Goal: Task Accomplishment & Management: Manage account settings

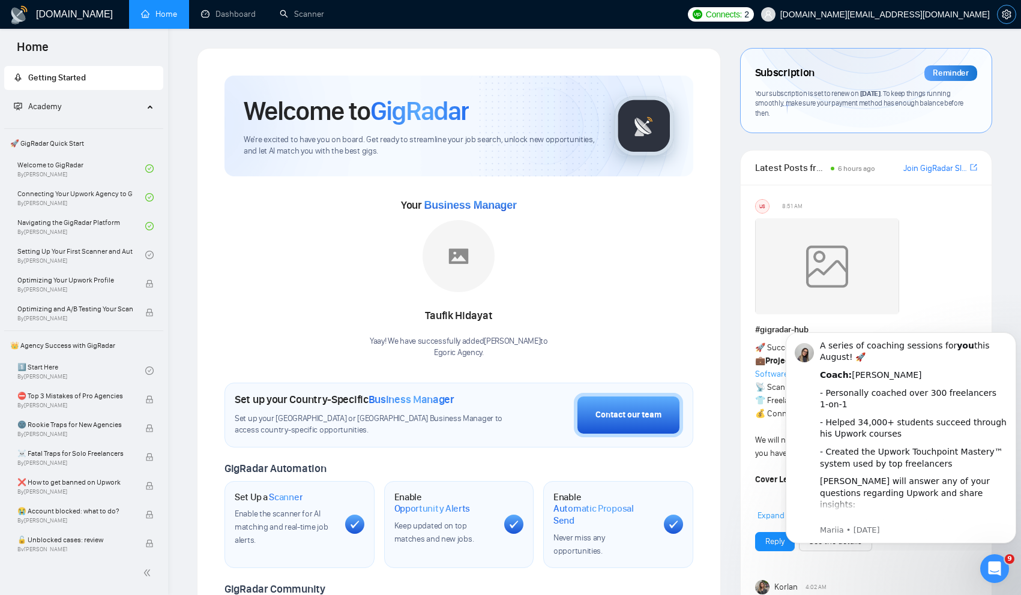
click at [1010, 13] on icon "setting" at bounding box center [1005, 15] width 9 height 10
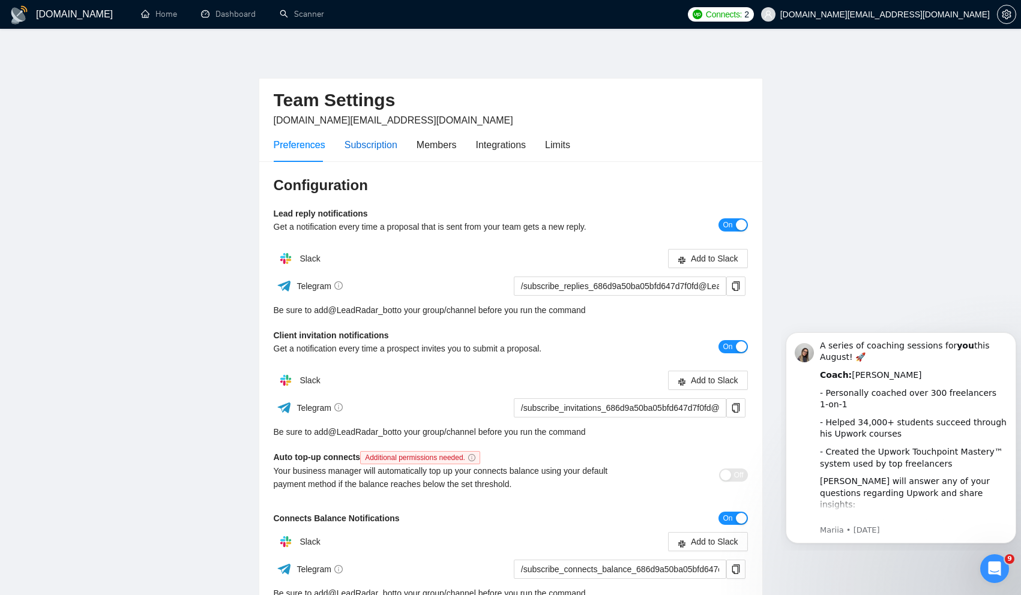
click at [379, 143] on div "Subscription" at bounding box center [370, 144] width 53 height 15
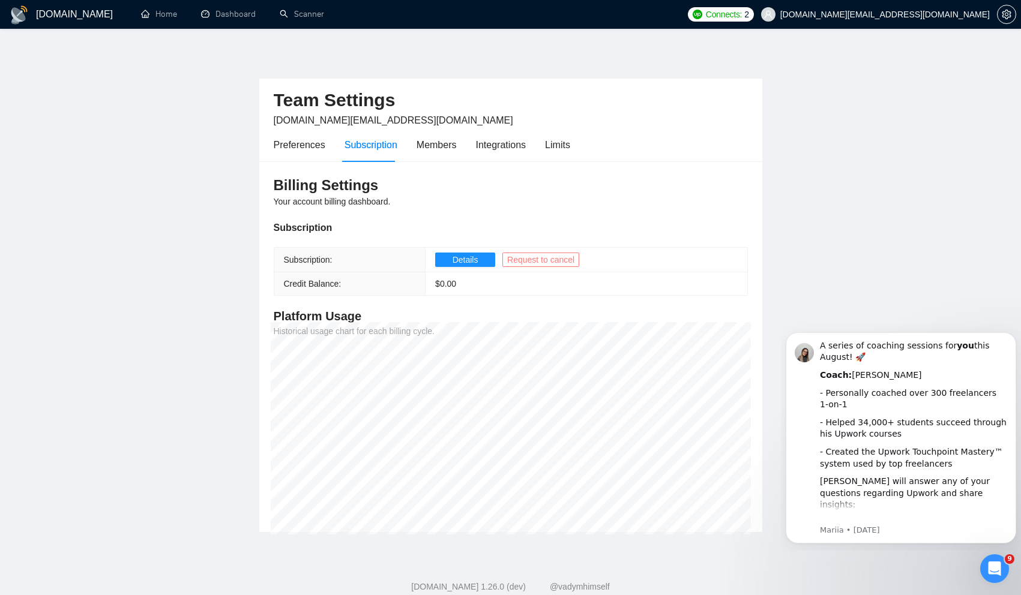
click at [562, 263] on span "Request to cancel" at bounding box center [540, 259] width 67 height 13
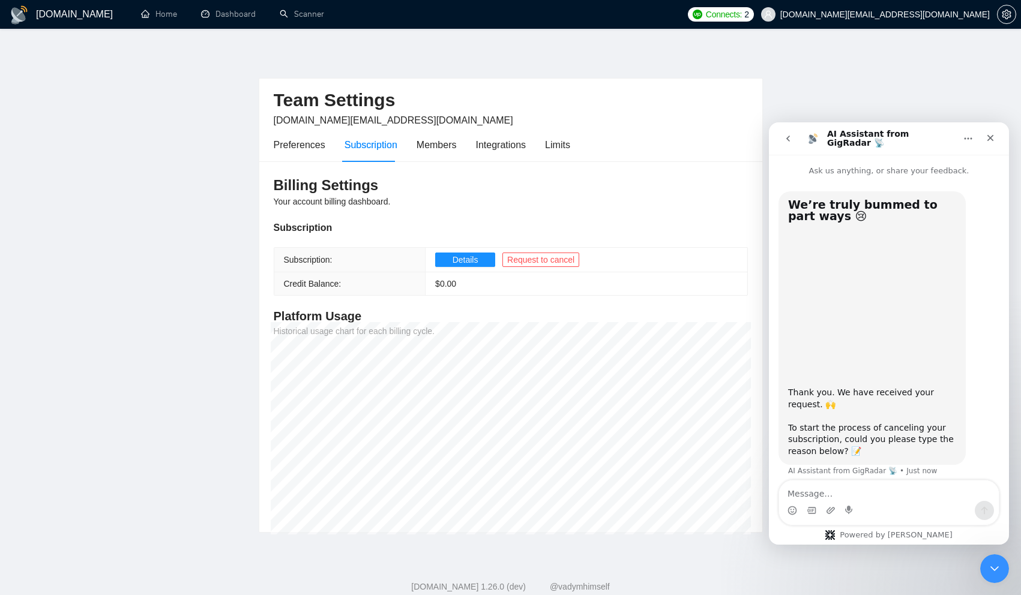
scroll to position [10, 0]
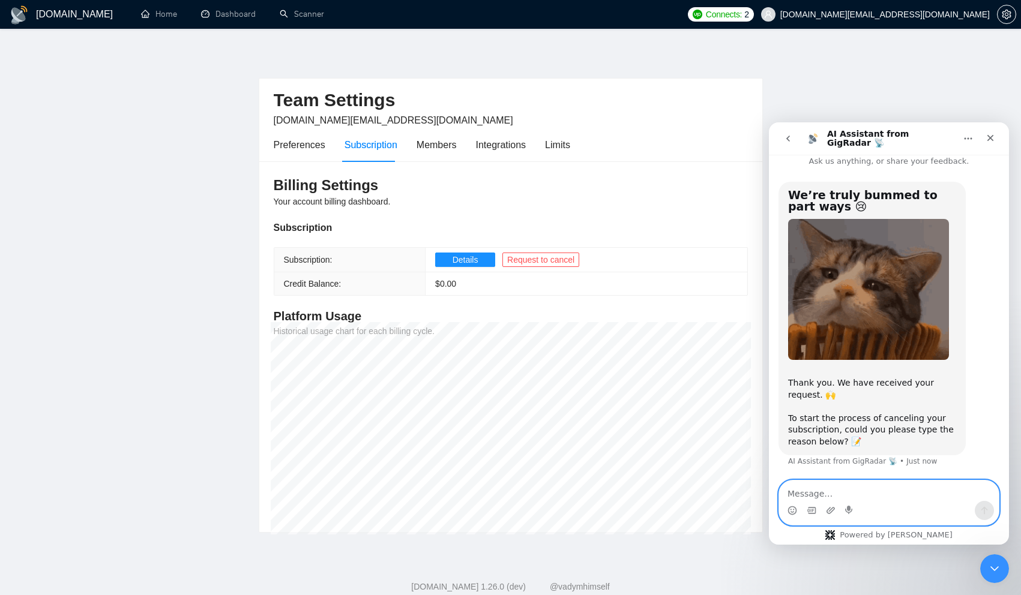
click at [869, 485] on textarea "Message…" at bounding box center [889, 491] width 220 height 20
type textarea "doesn't work"
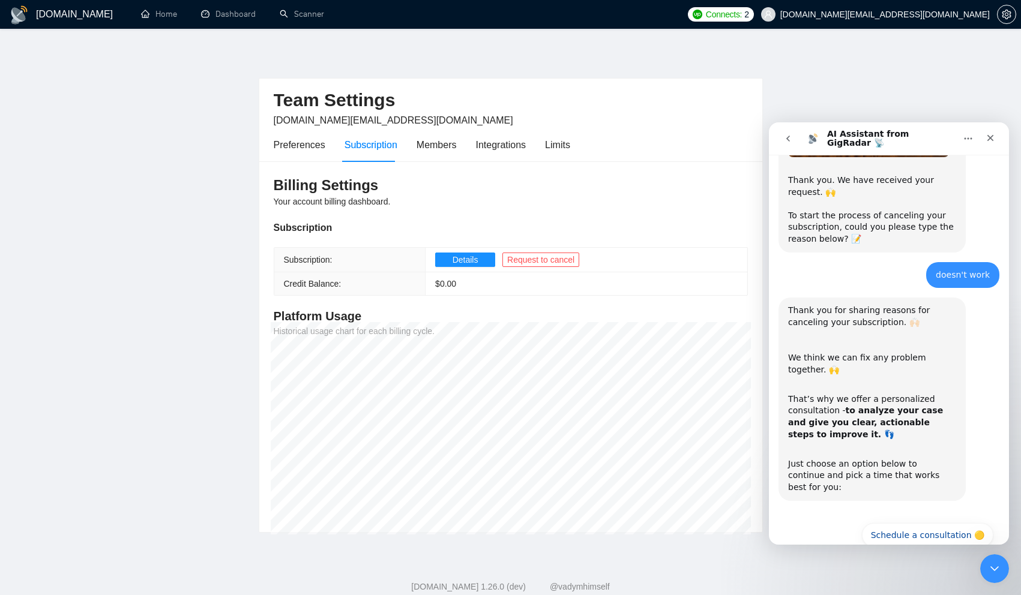
scroll to position [241, 0]
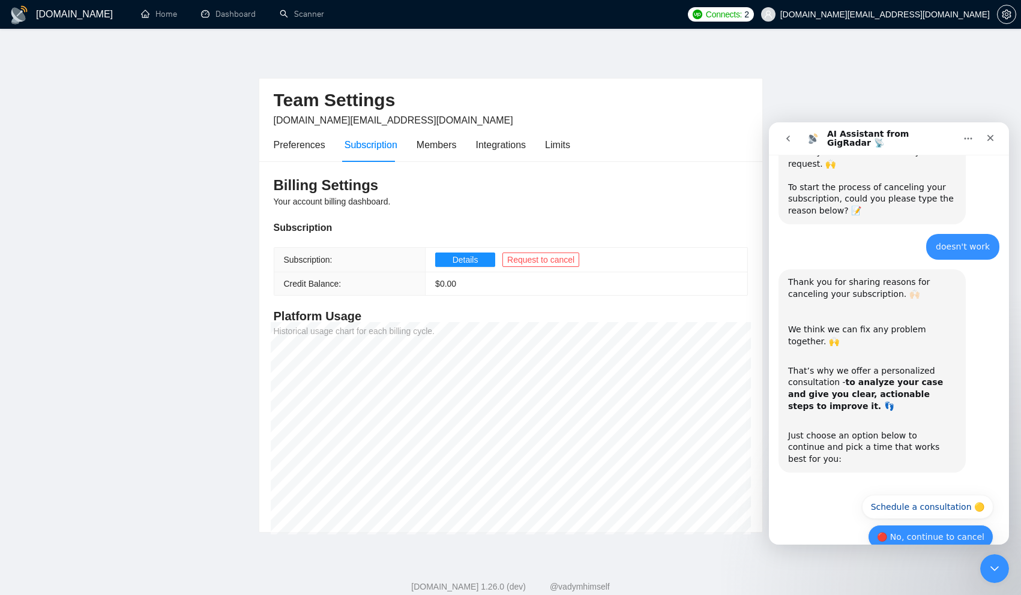
click at [942, 525] on button "🔴 No, continue to cancel" at bounding box center [930, 537] width 125 height 24
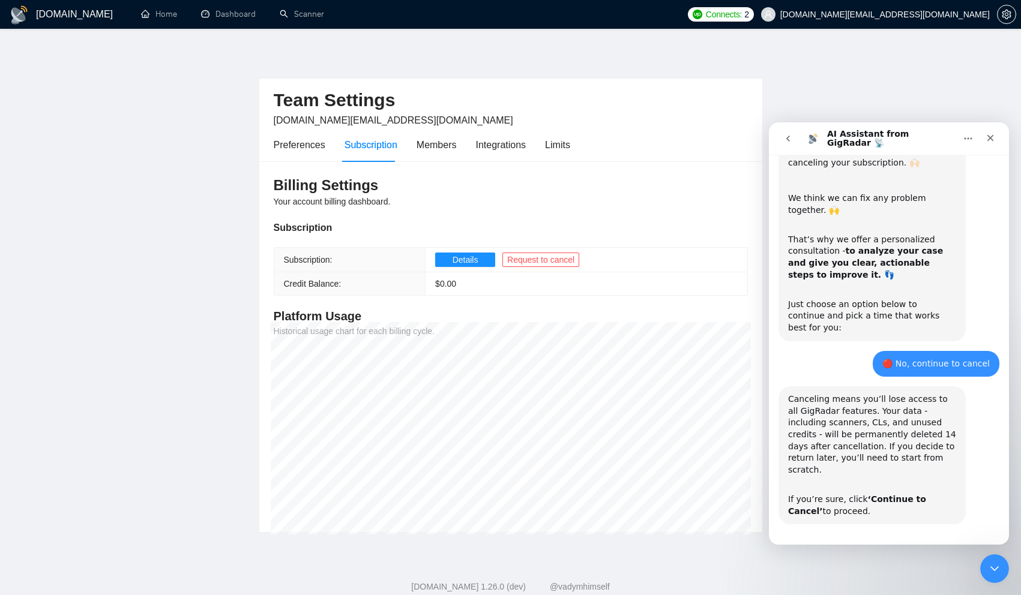
scroll to position [383, 0]
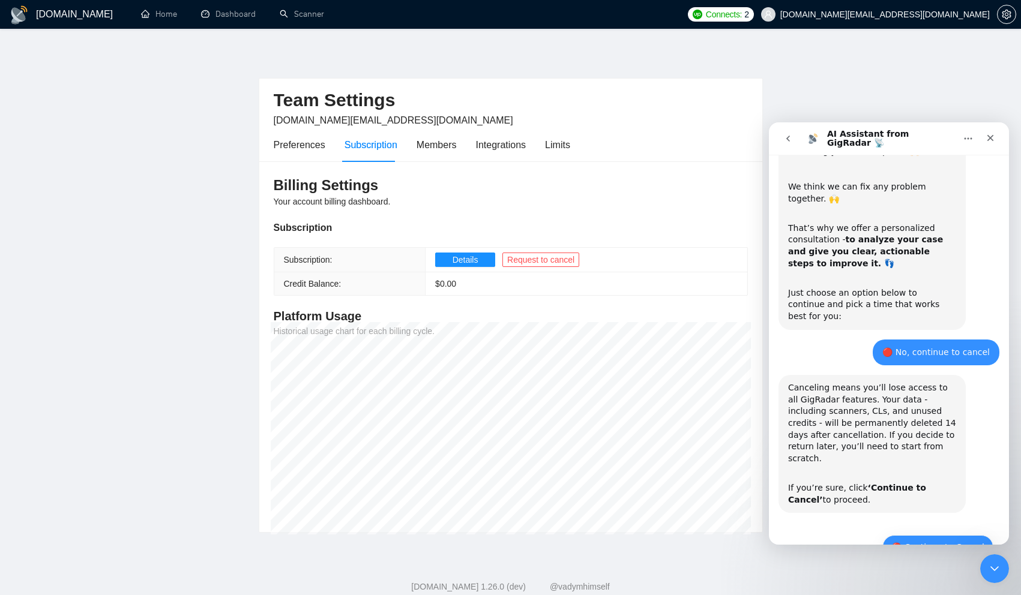
click at [932, 535] on button "🔴 Continue to Cancel" at bounding box center [937, 547] width 111 height 24
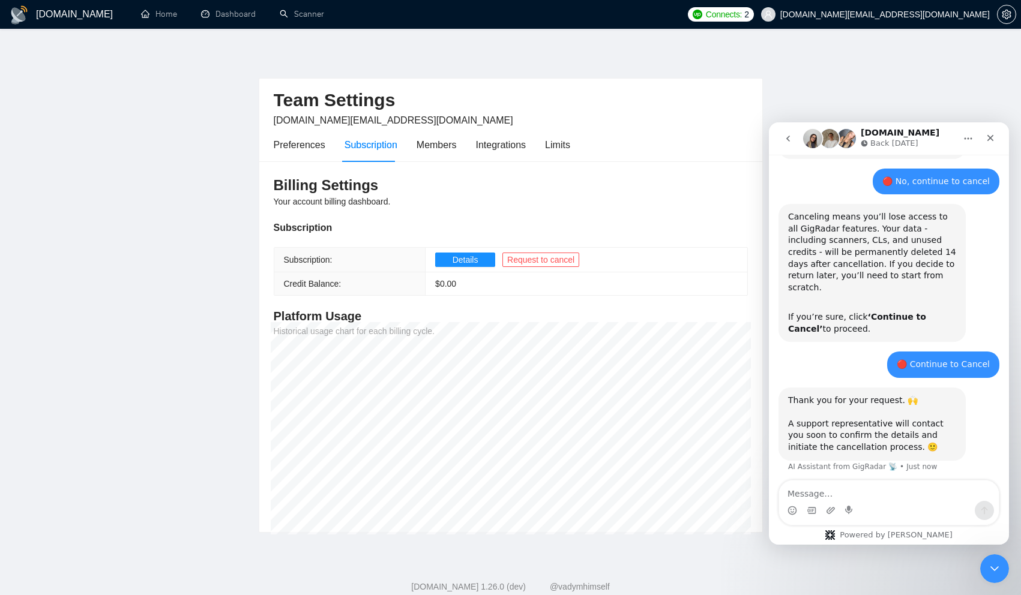
scroll to position [558, 0]
